Goal: Information Seeking & Learning: Learn about a topic

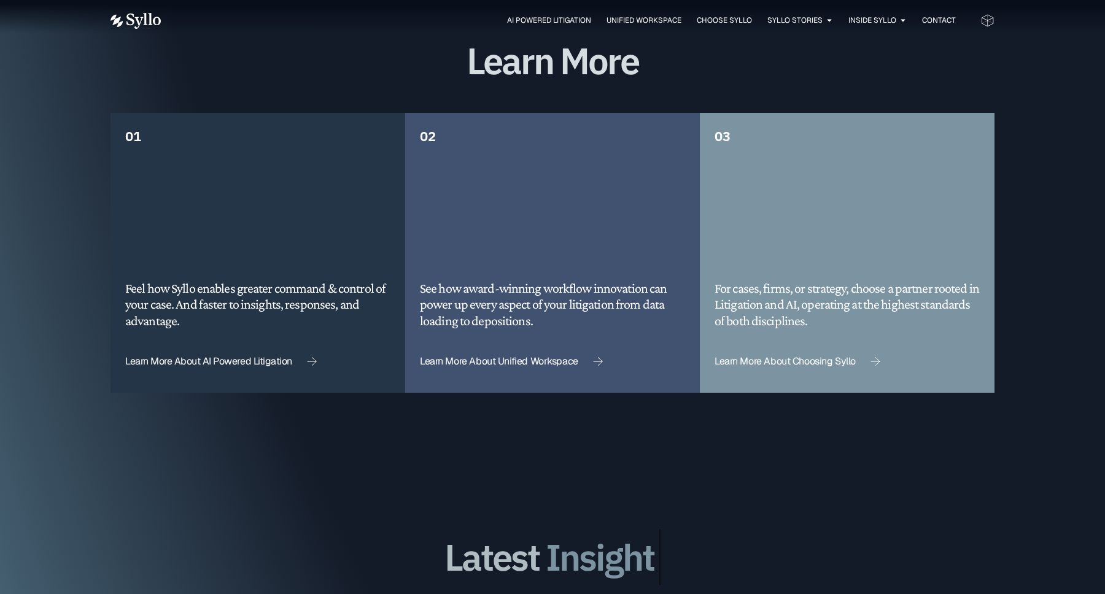
scroll to position [3178, 0]
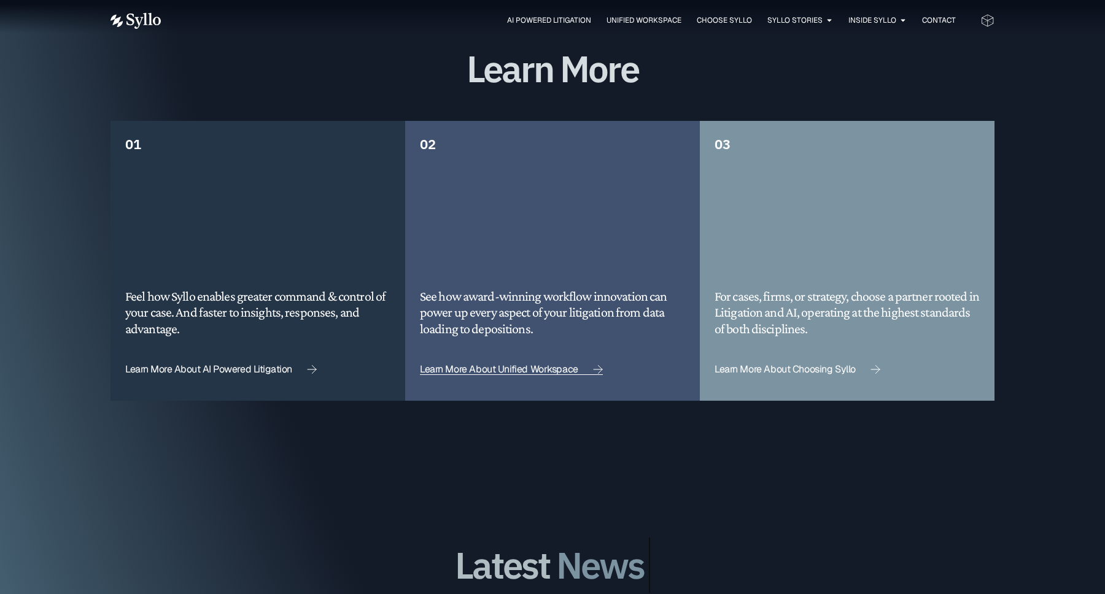
click at [542, 365] on span "Learn More About Unified Workspace" at bounding box center [499, 370] width 158 height 10
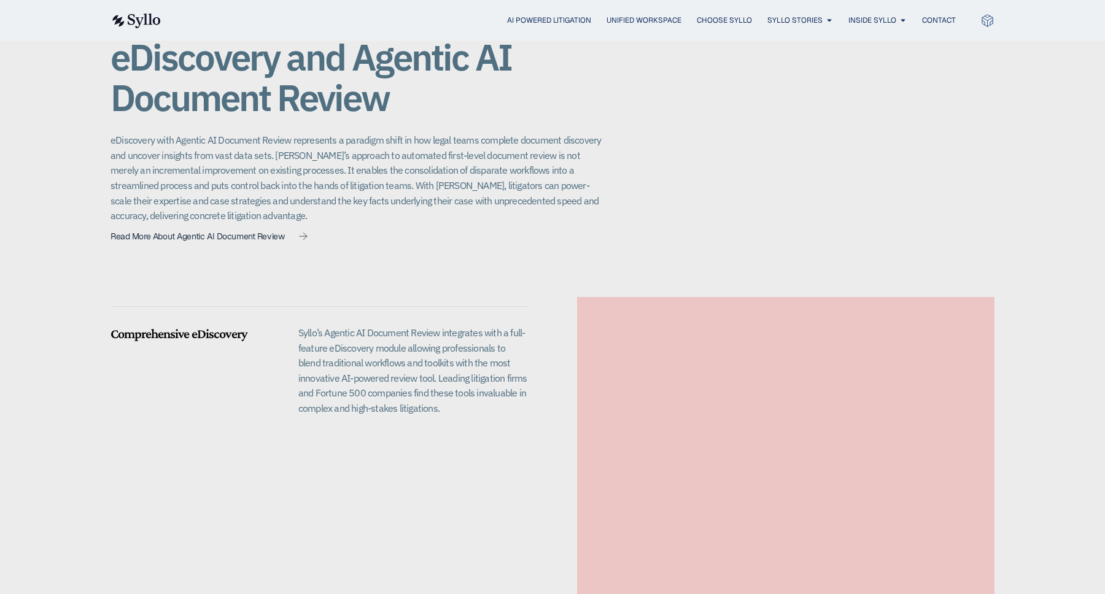
scroll to position [926, 0]
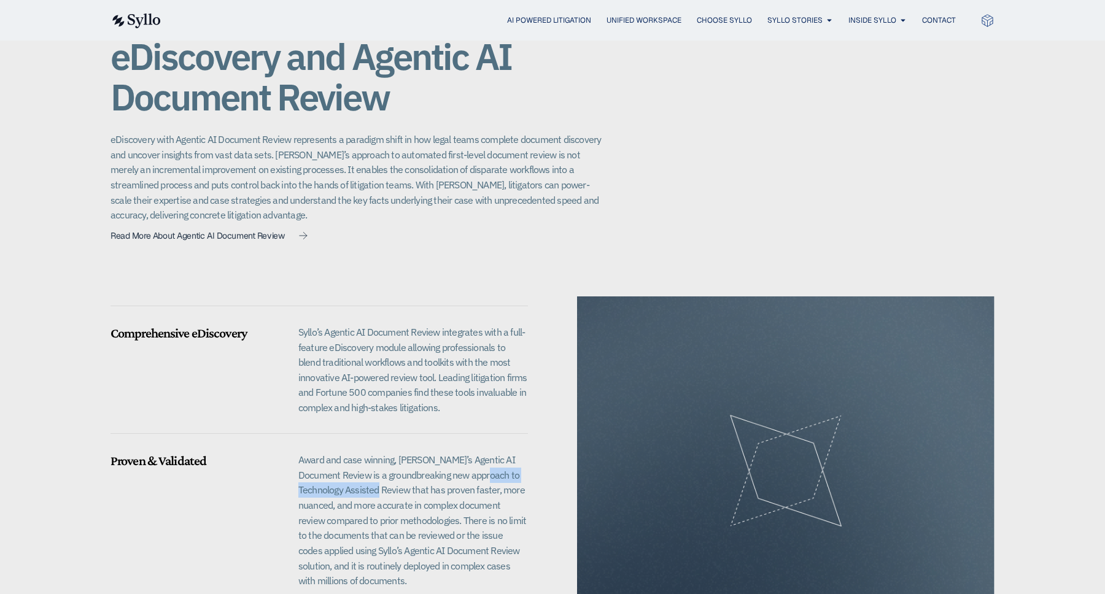
drag, startPoint x: 475, startPoint y: 457, endPoint x: 364, endPoint y: 475, distance: 113.3
click at [364, 475] on p "Award and case winning, Syllo’s Agentic AI Document Review is a groundbreaking …" at bounding box center [413, 521] width 230 height 136
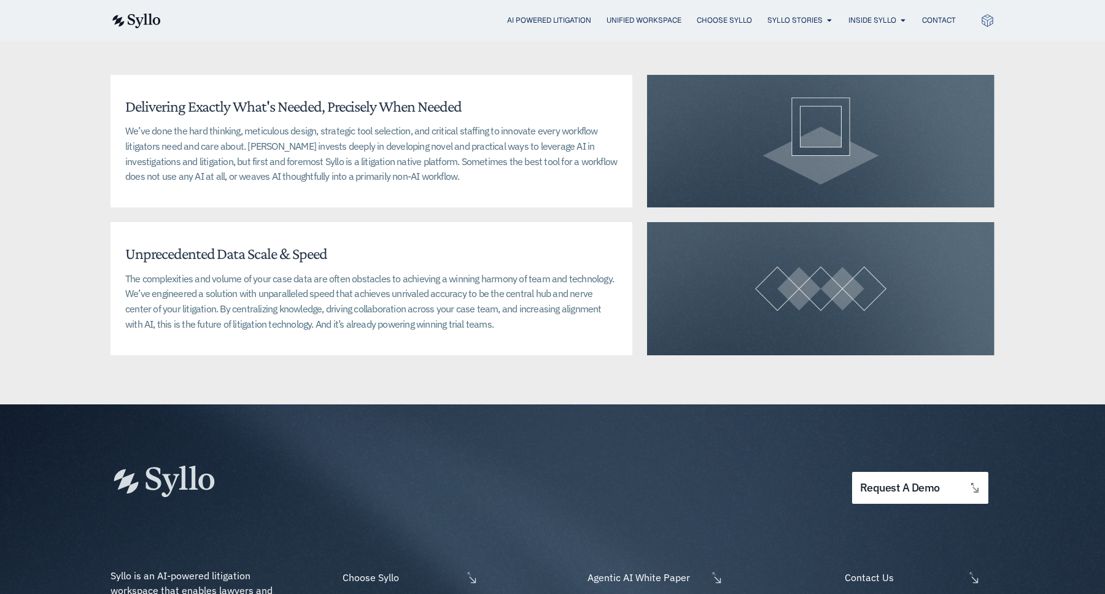
scroll to position [3118, 0]
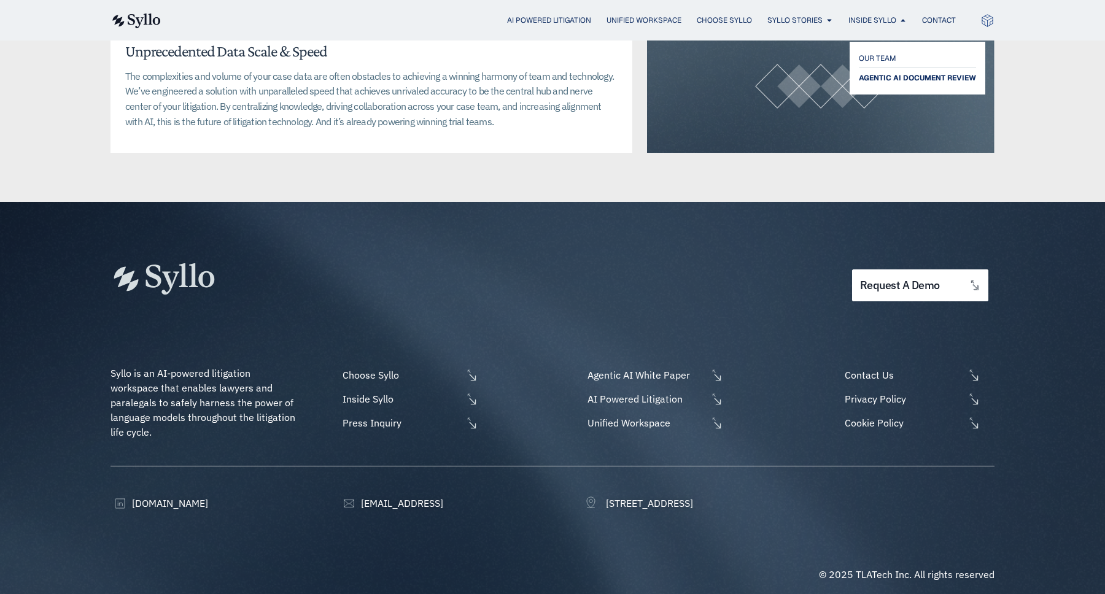
click at [885, 76] on span "AGENTIC AI DOCUMENT REVIEW" at bounding box center [917, 78] width 117 height 15
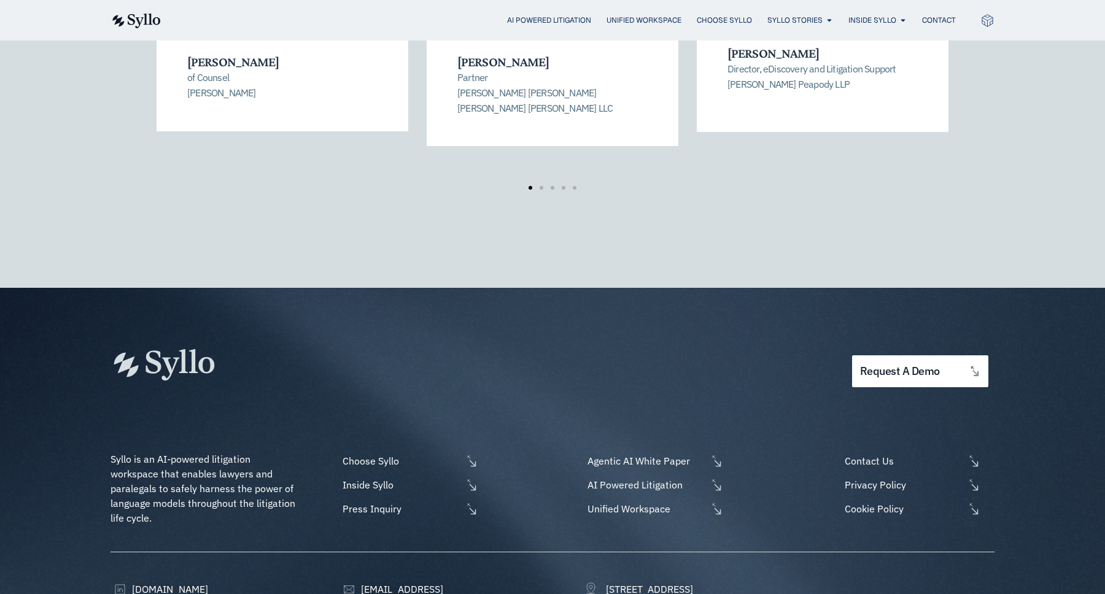
scroll to position [2142, 0]
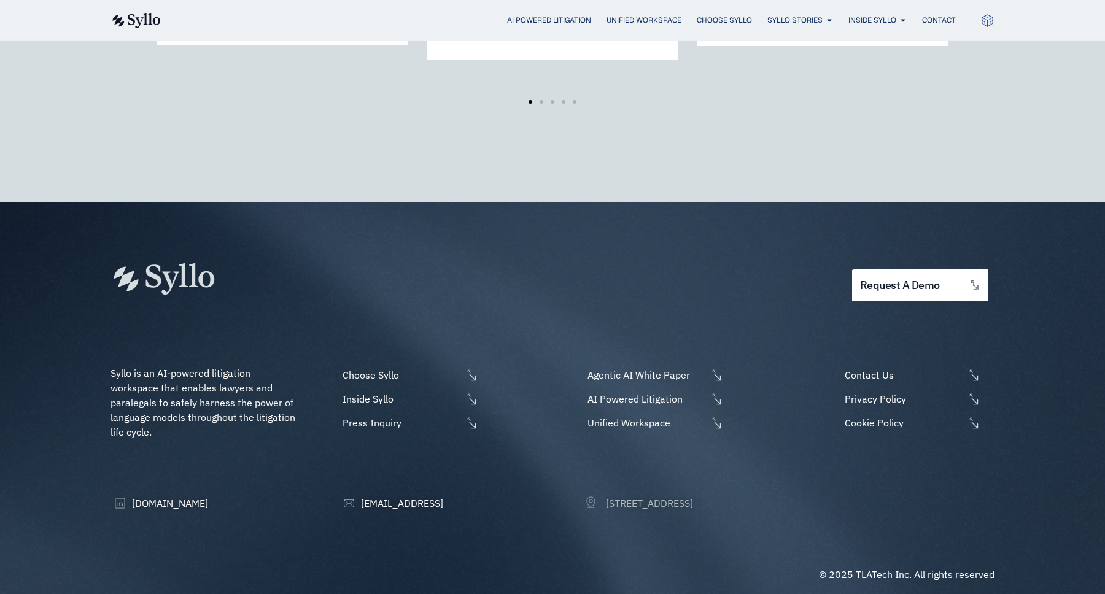
click at [693, 496] on span "[STREET_ADDRESS]" at bounding box center [648, 503] width 90 height 15
